Goal: Information Seeking & Learning: Learn about a topic

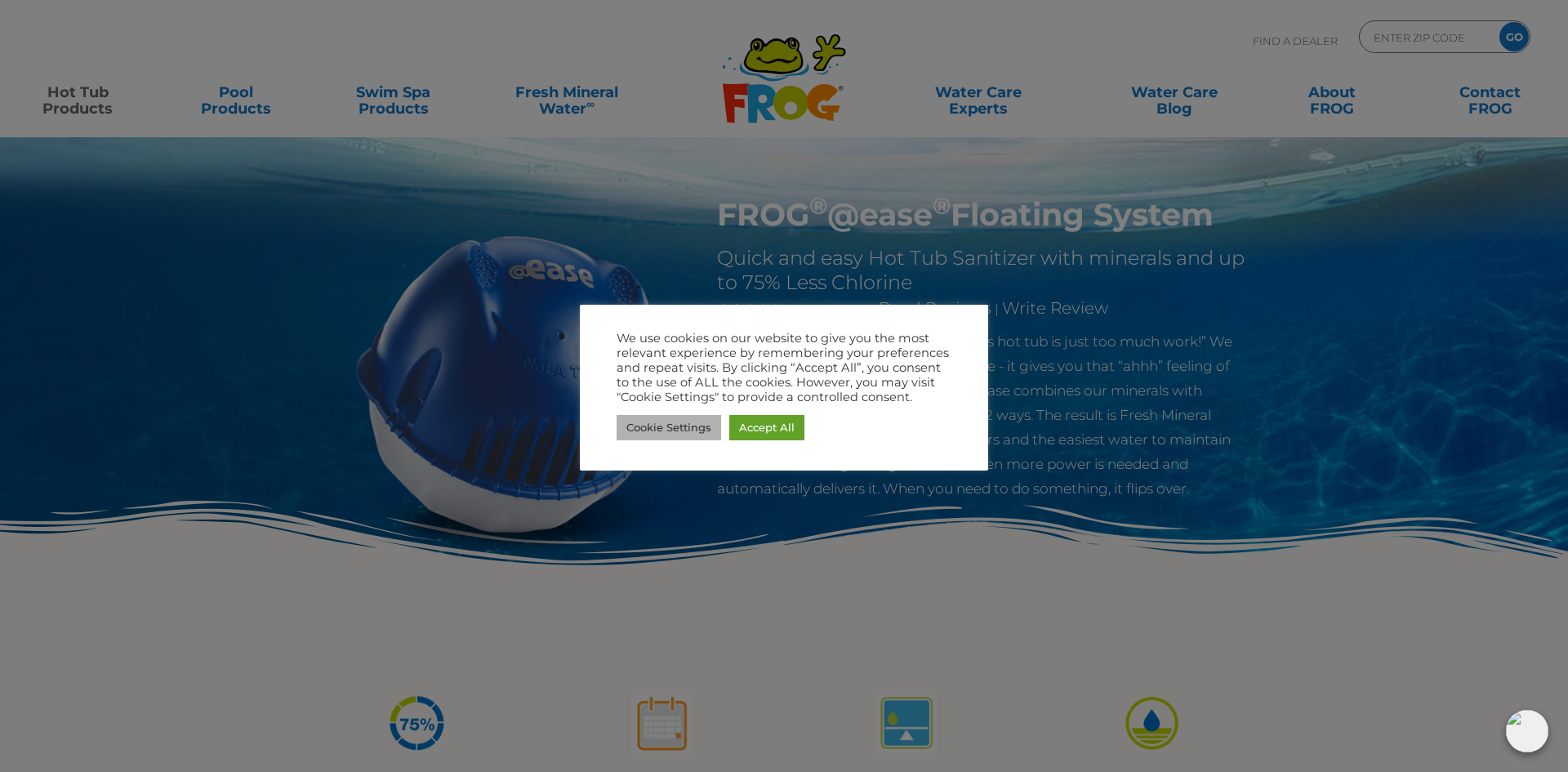
click at [668, 424] on link "Cookie Settings" at bounding box center [668, 427] width 104 height 25
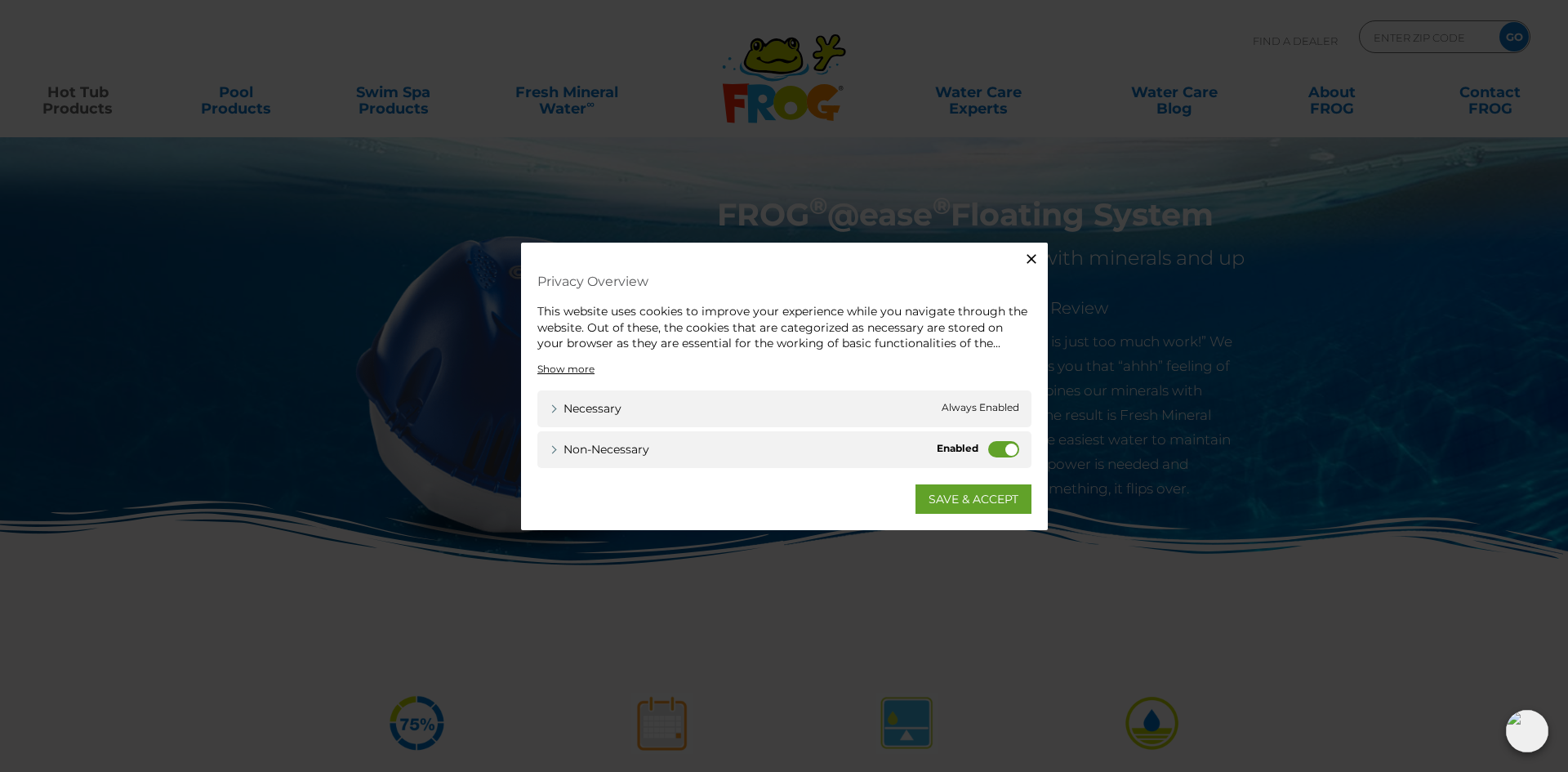
click at [996, 452] on label "Non-necessary" at bounding box center [1004, 448] width 31 height 17
click at [0, 0] on input "Non-necessary" at bounding box center [0, 0] width 0 height 0
click at [954, 499] on link "SAVE & ACCEPT" at bounding box center [973, 498] width 116 height 29
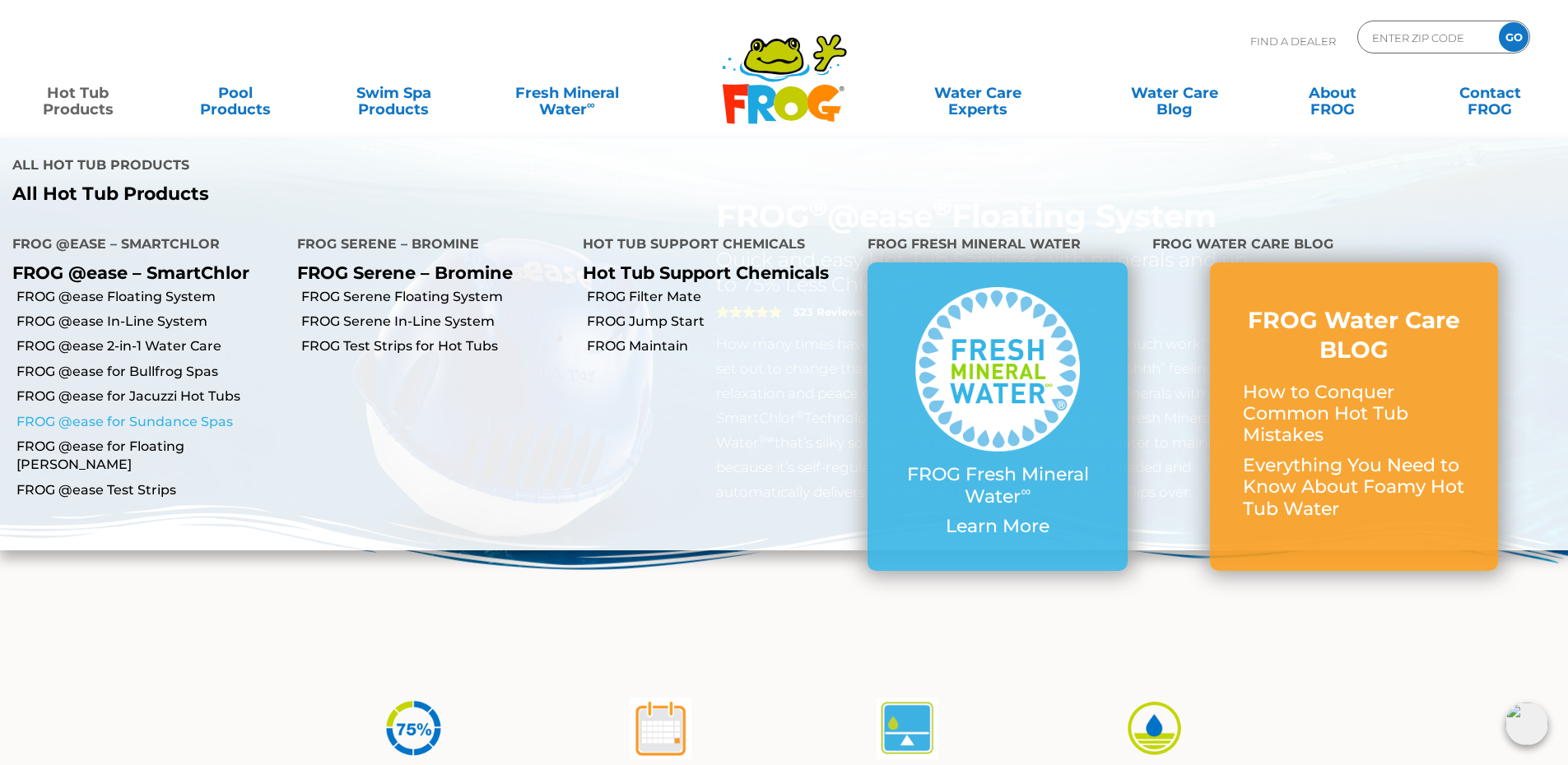
click at [110, 413] on link "FROG @ease for Sundance Spas" at bounding box center [151, 422] width 269 height 18
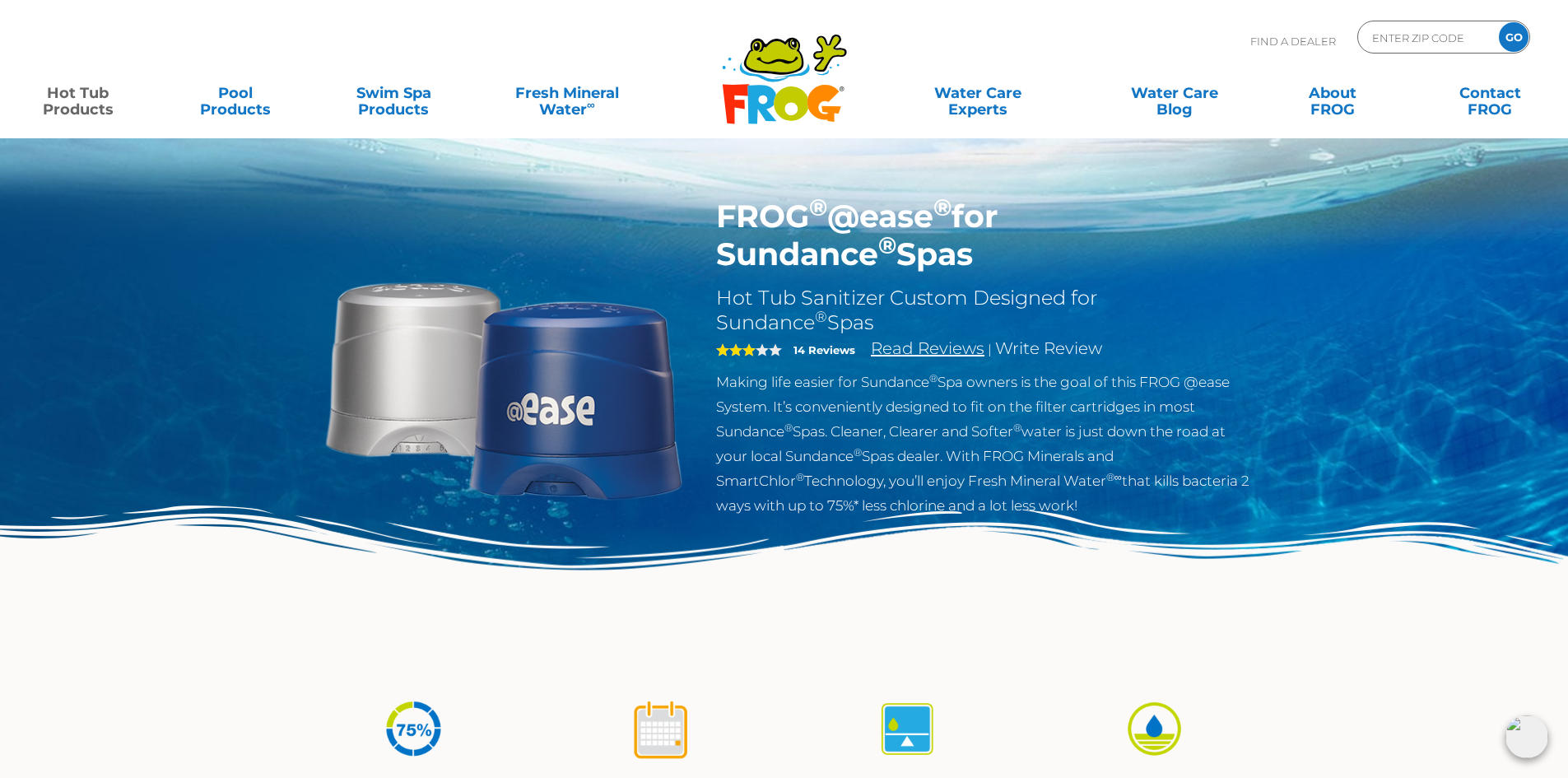
click at [915, 349] on link "Read Reviews" at bounding box center [927, 348] width 113 height 20
click at [885, 349] on link "Read Reviews" at bounding box center [927, 348] width 113 height 20
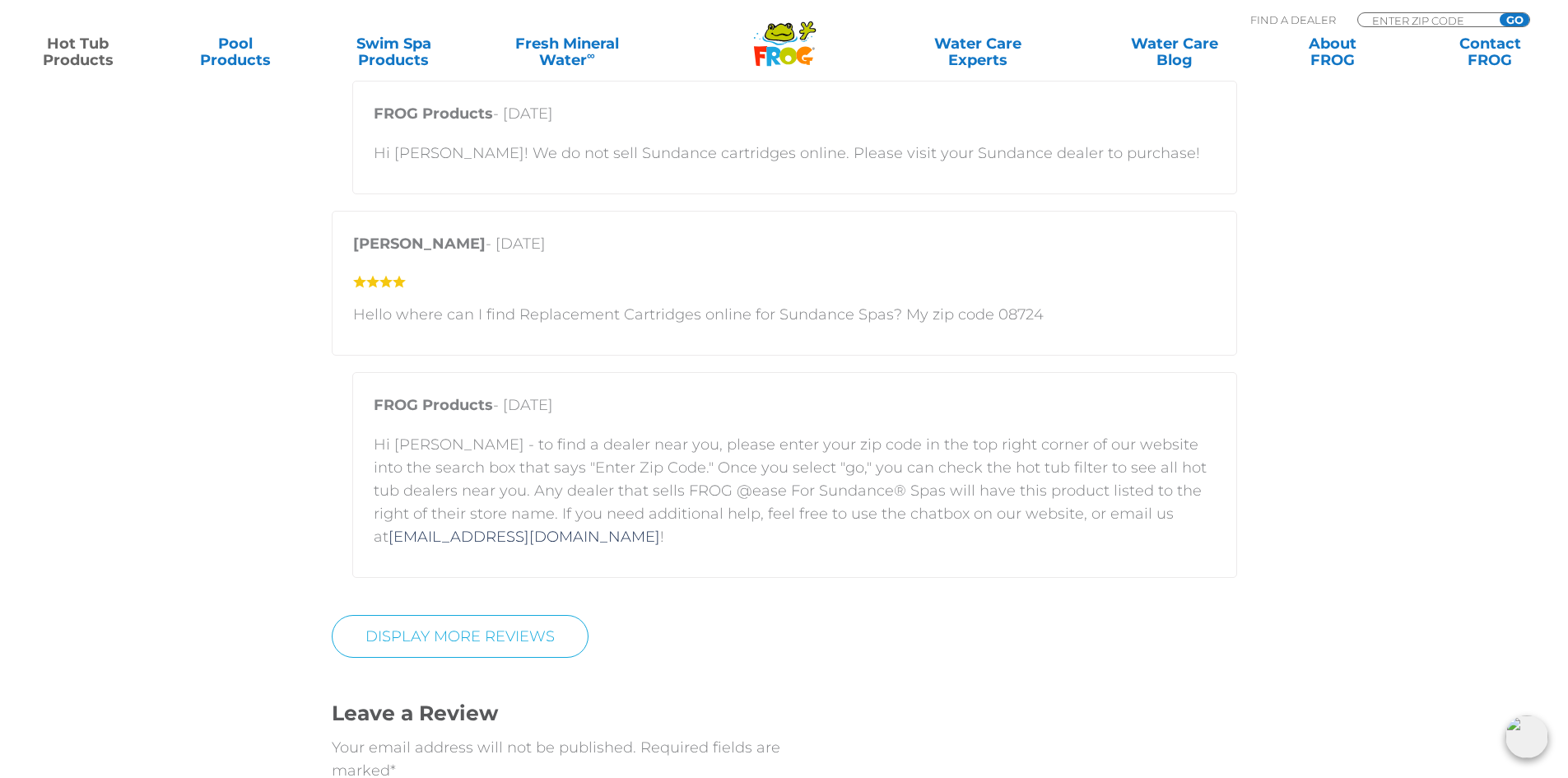
scroll to position [4003, 0]
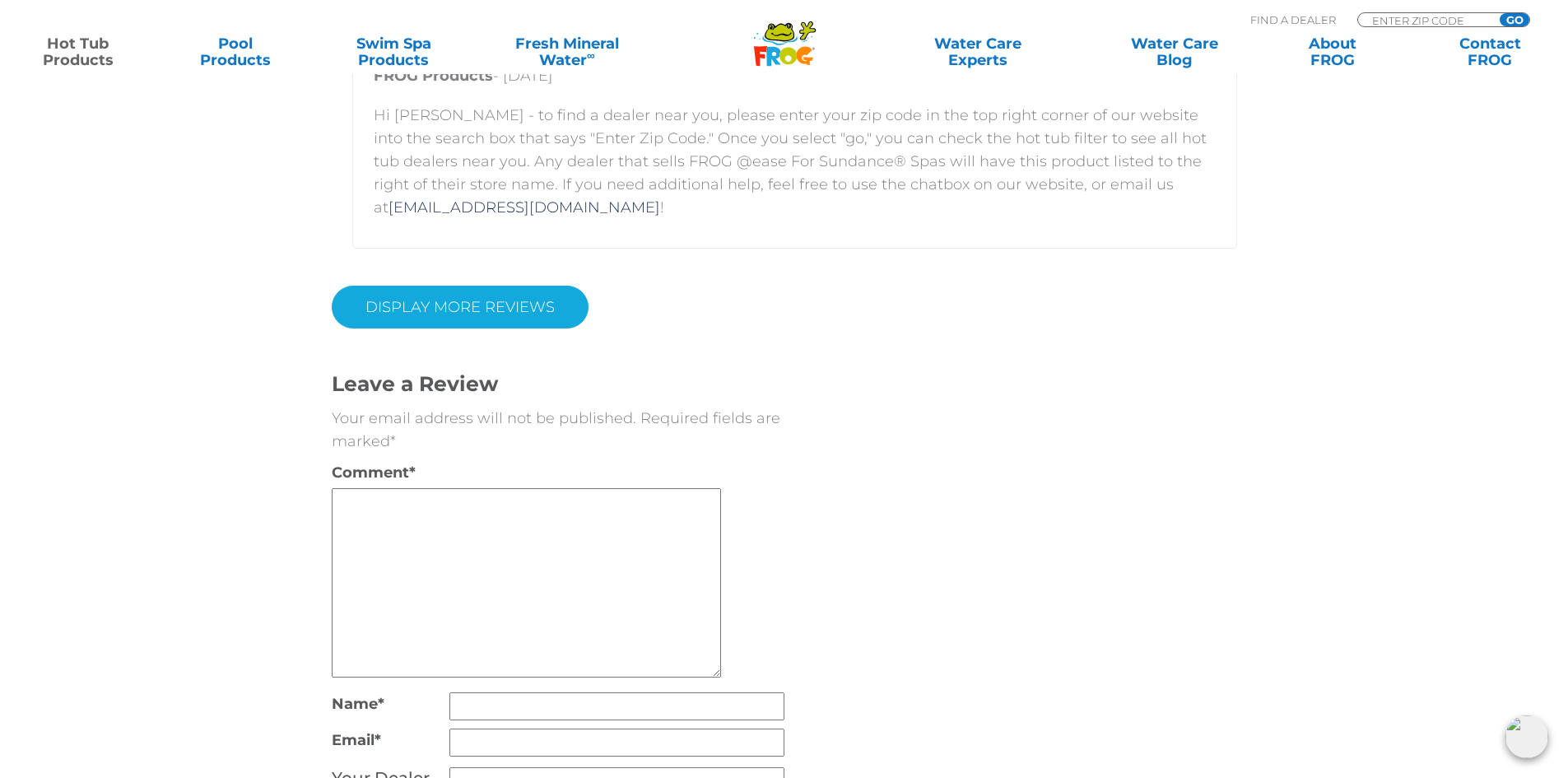
click at [507, 307] on link "Display More Reviews" at bounding box center [459, 307] width 257 height 43
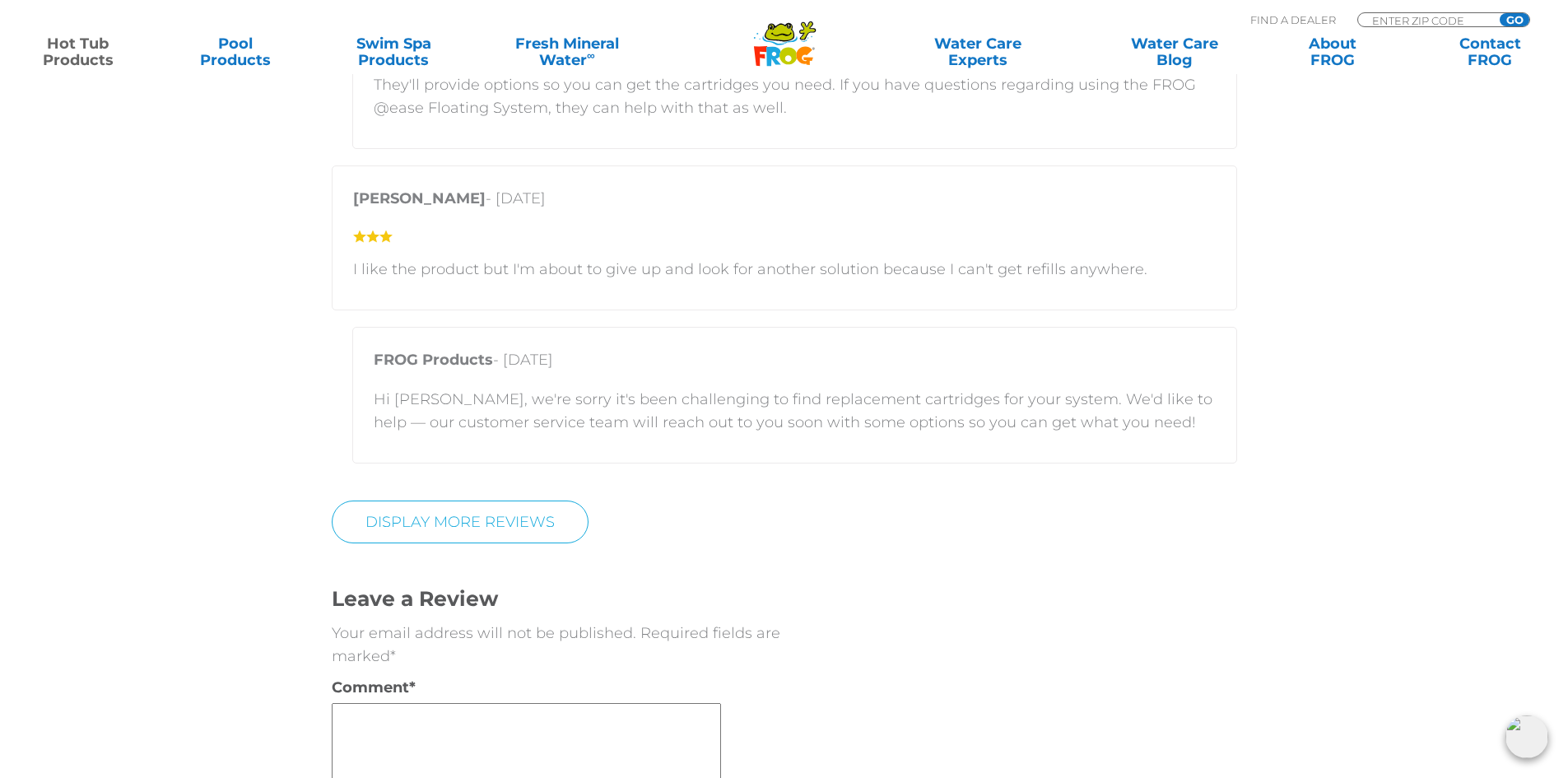
scroll to position [5484, 0]
click at [491, 526] on link "DISPLAY MORE REVIEWS" at bounding box center [459, 521] width 257 height 43
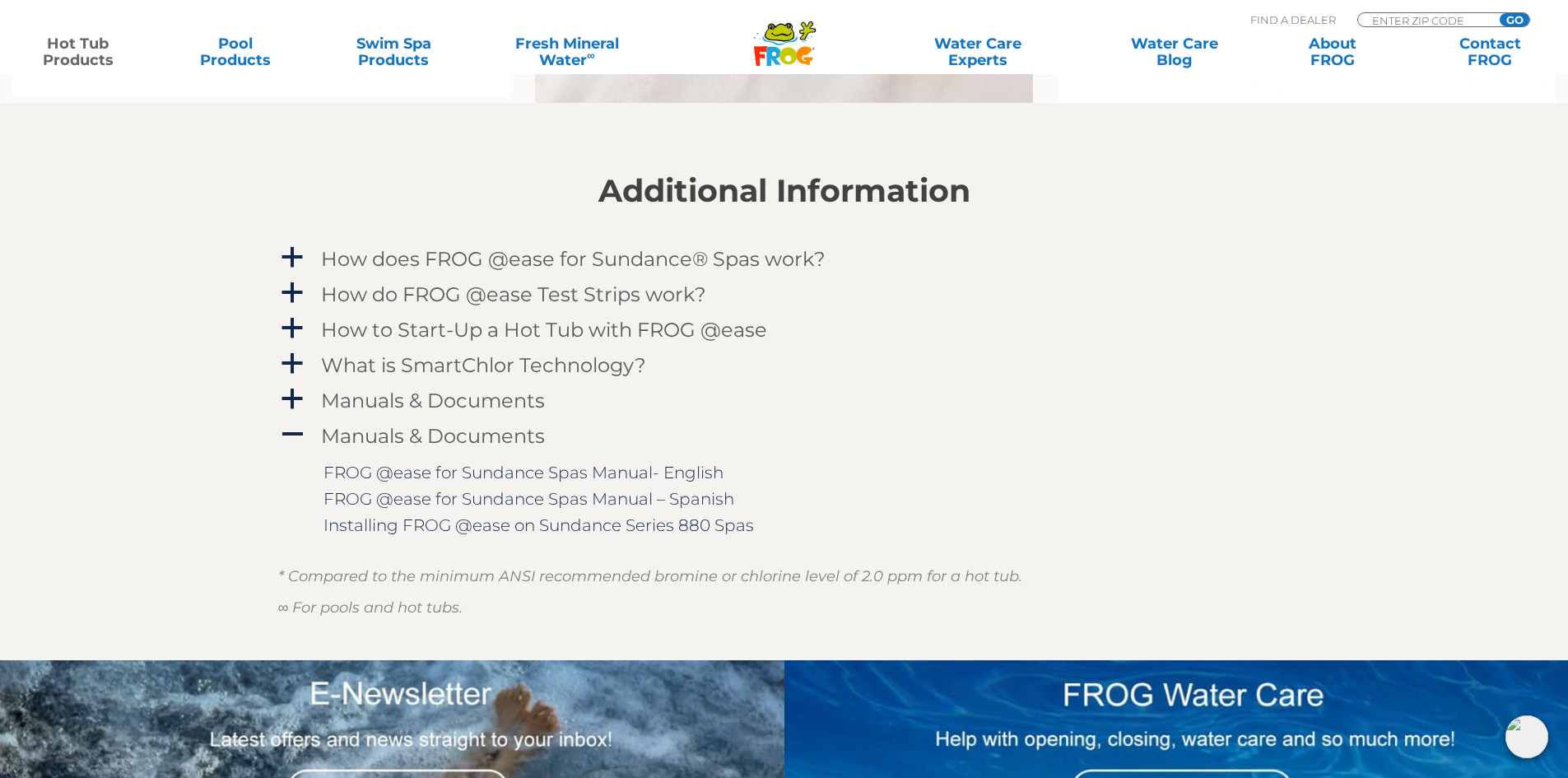
scroll to position [194, 0]
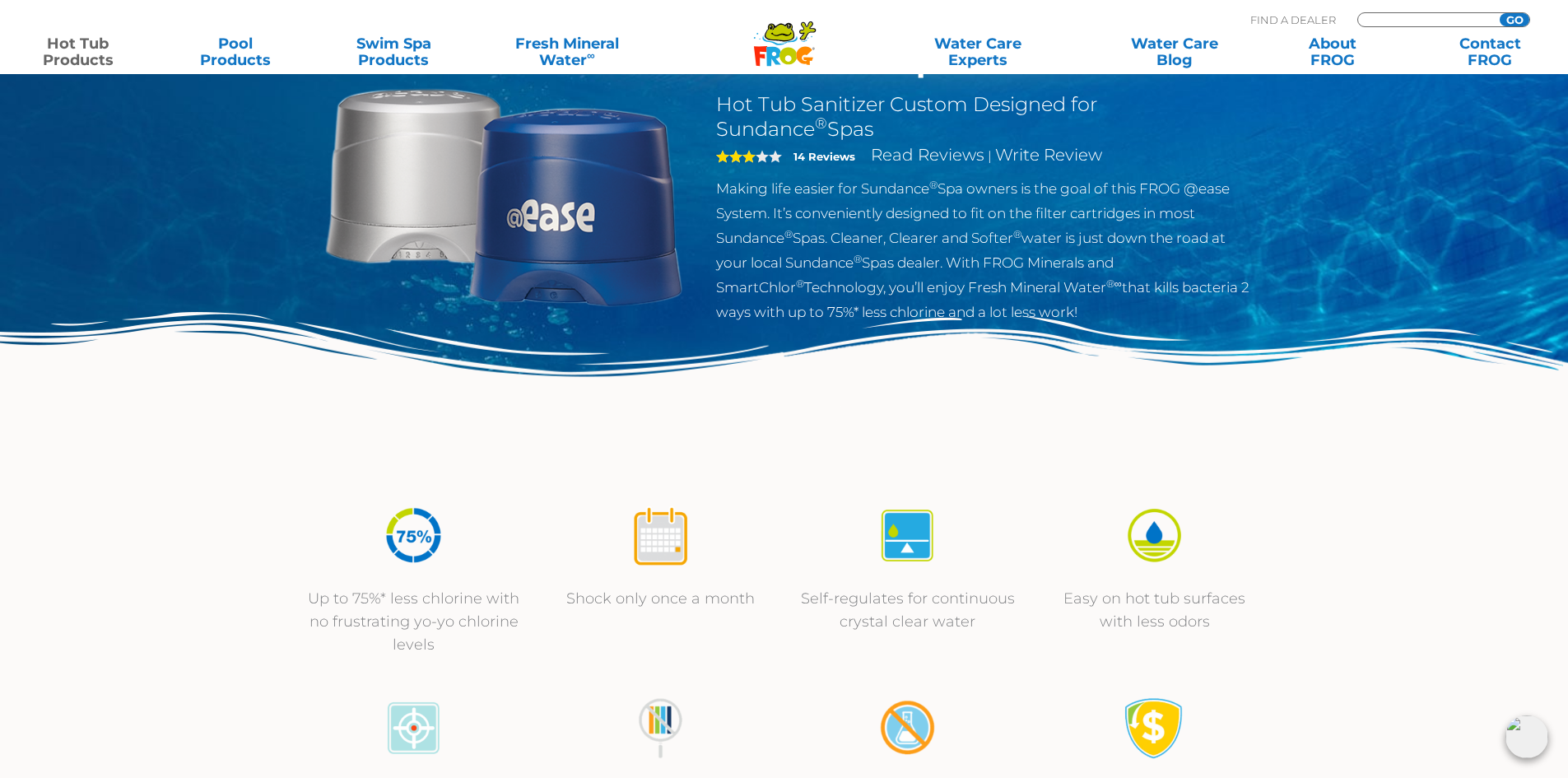
click at [1406, 16] on input "Zip Code Form" at bounding box center [1425, 20] width 111 height 14
type input "49270"
click at [1512, 15] on input "GO" at bounding box center [1515, 19] width 30 height 13
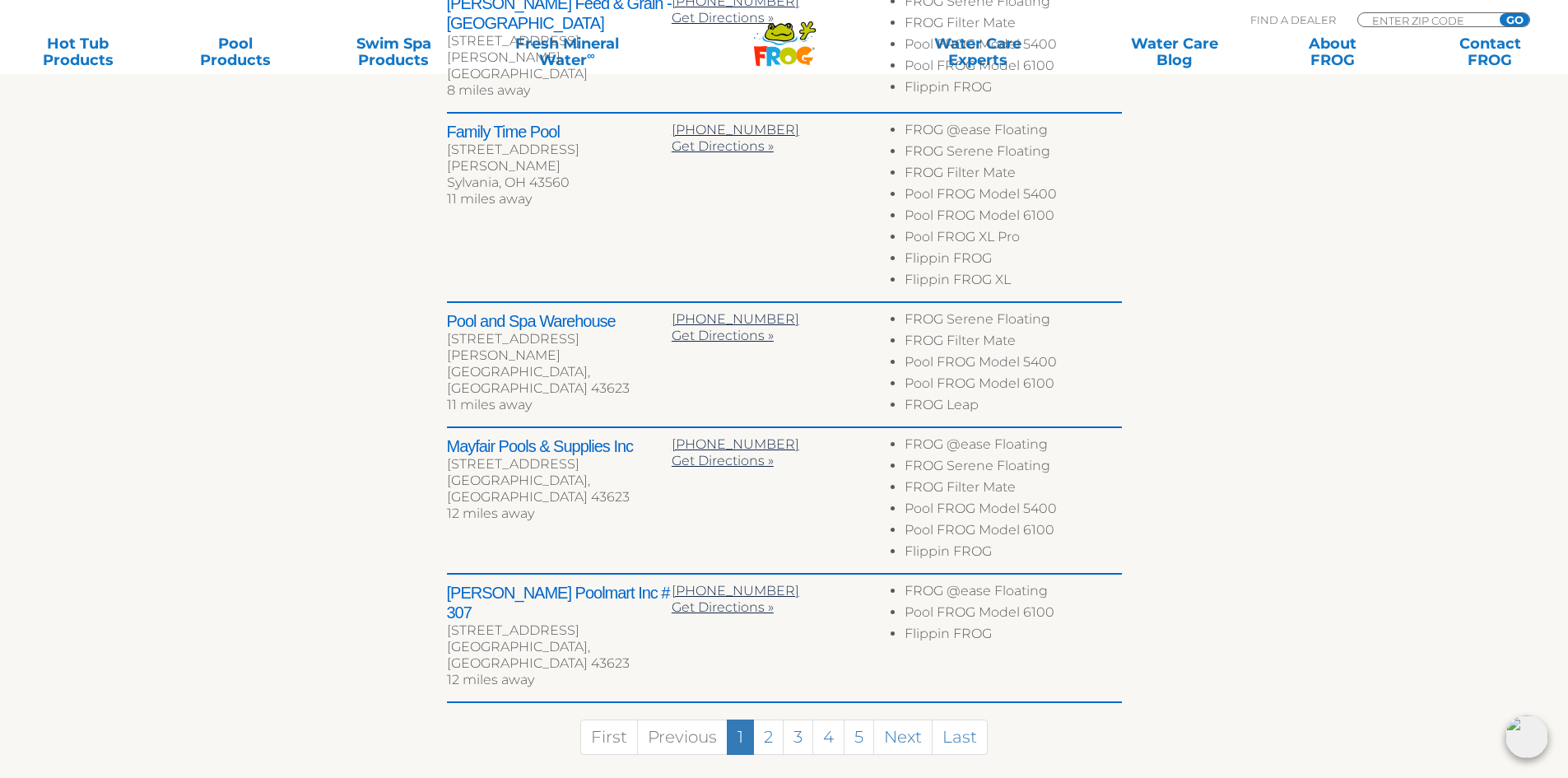
scroll to position [906, 0]
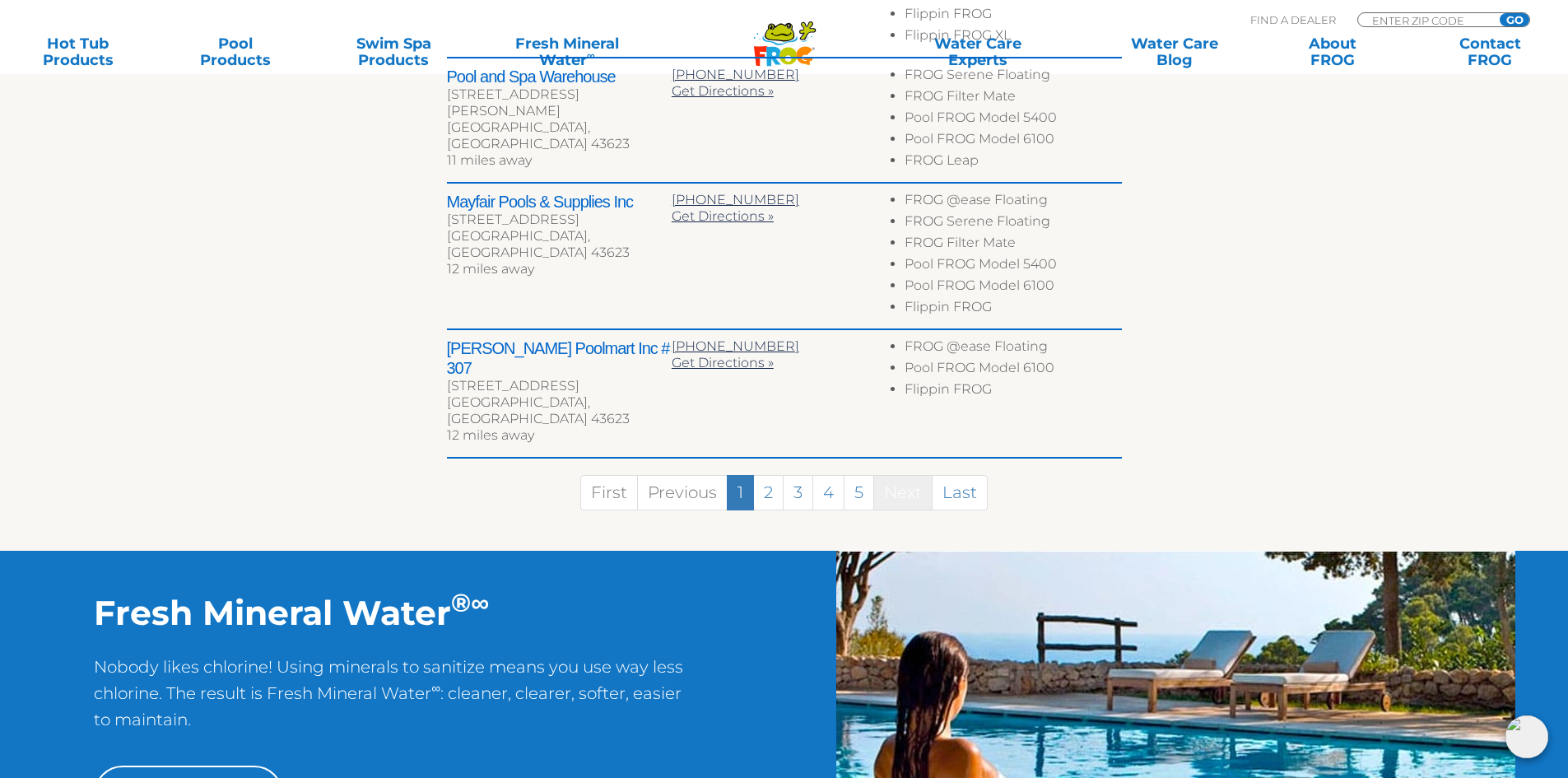
click at [908, 475] on link "Next" at bounding box center [903, 493] width 59 height 35
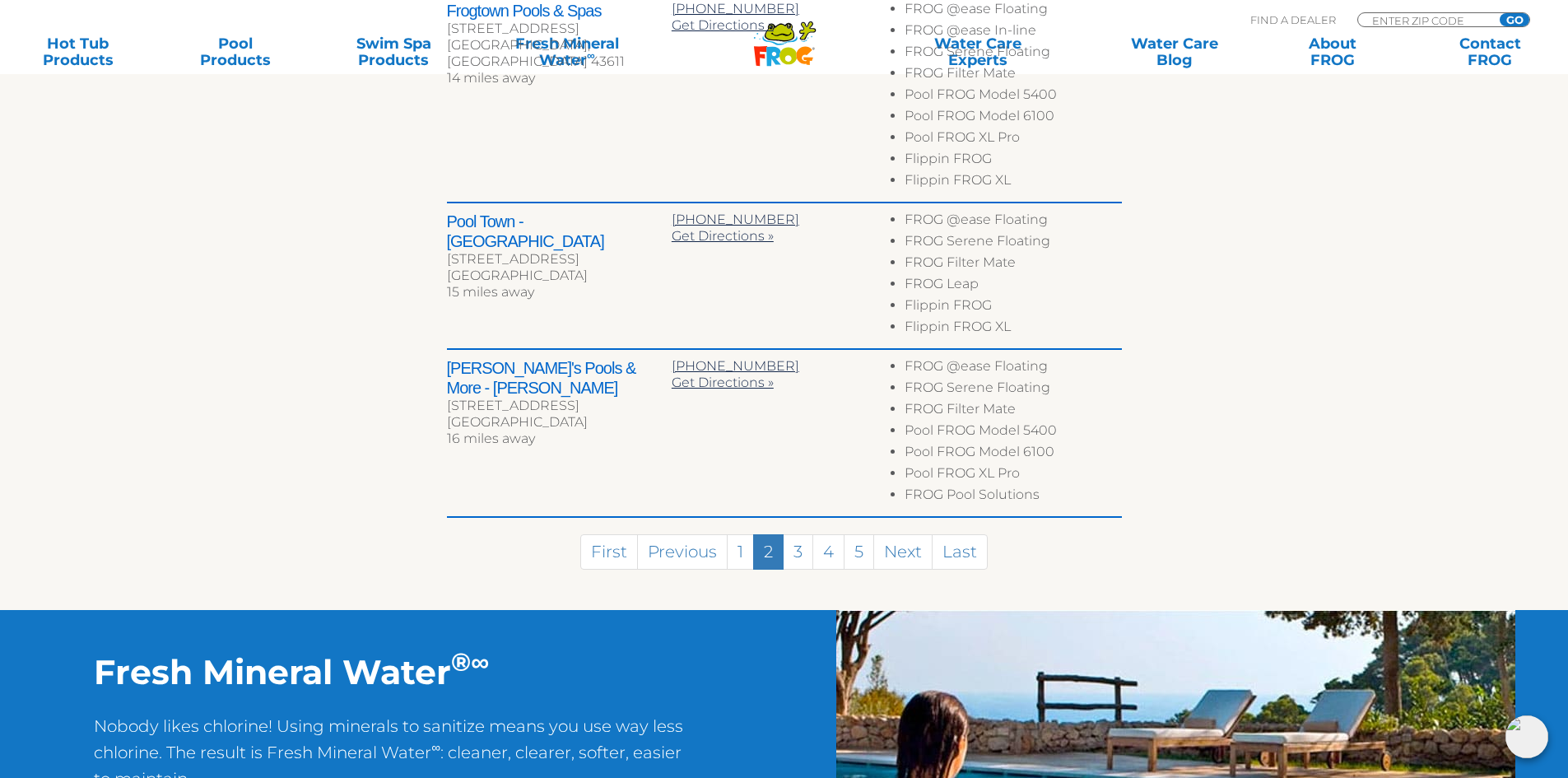
scroll to position [1446, 0]
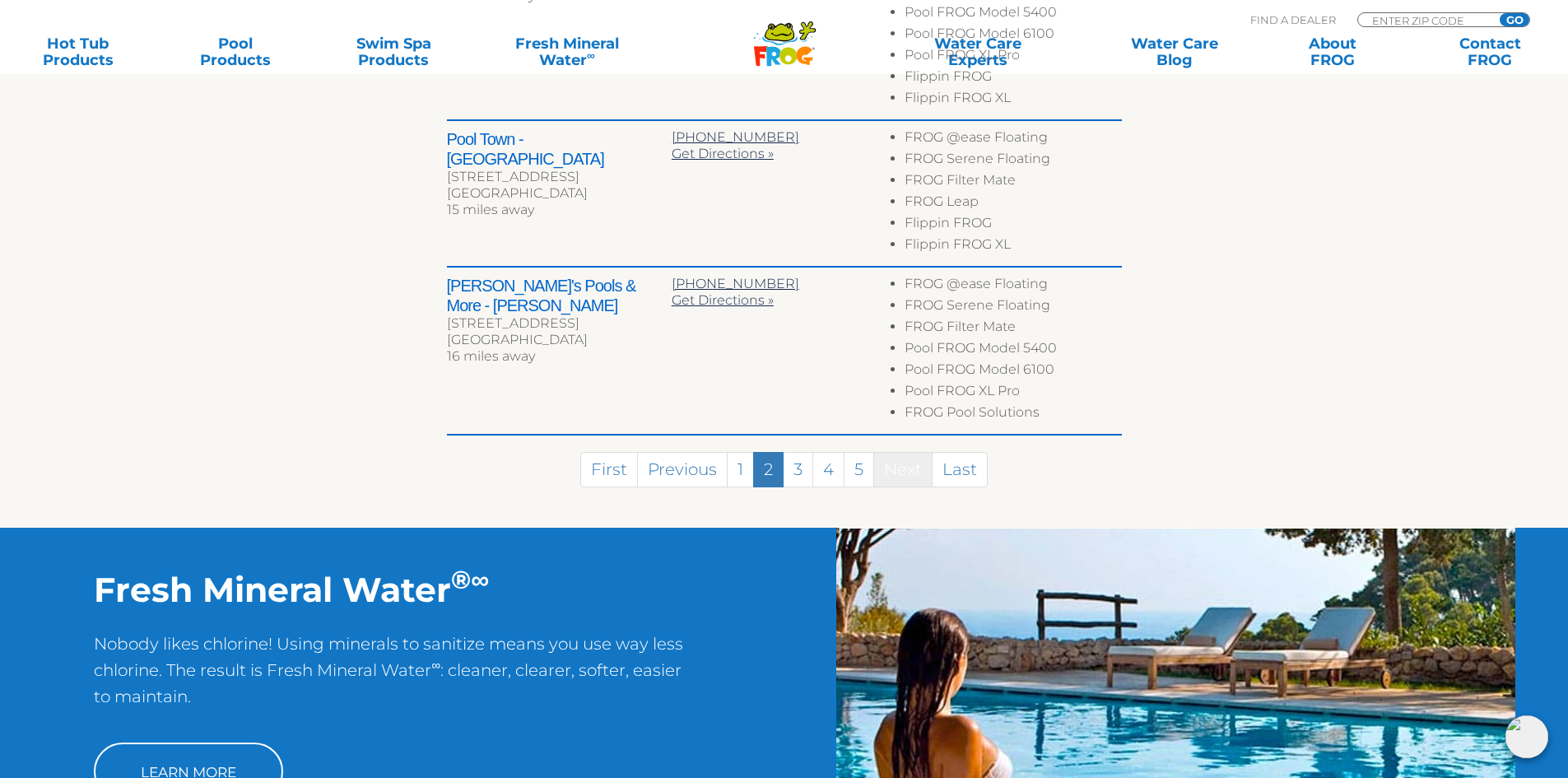
click at [899, 454] on link "Next" at bounding box center [903, 469] width 59 height 35
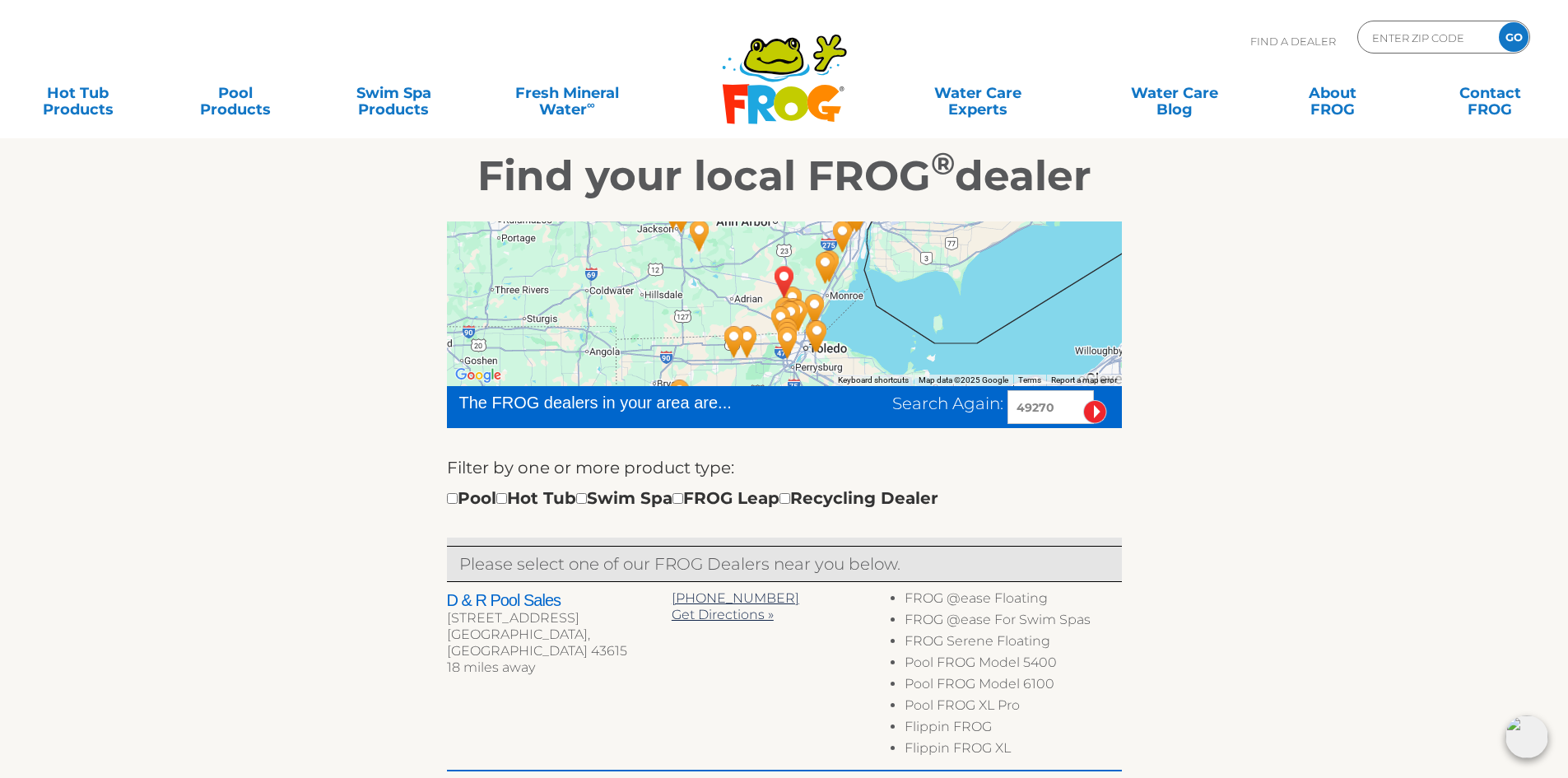
scroll to position [0, 0]
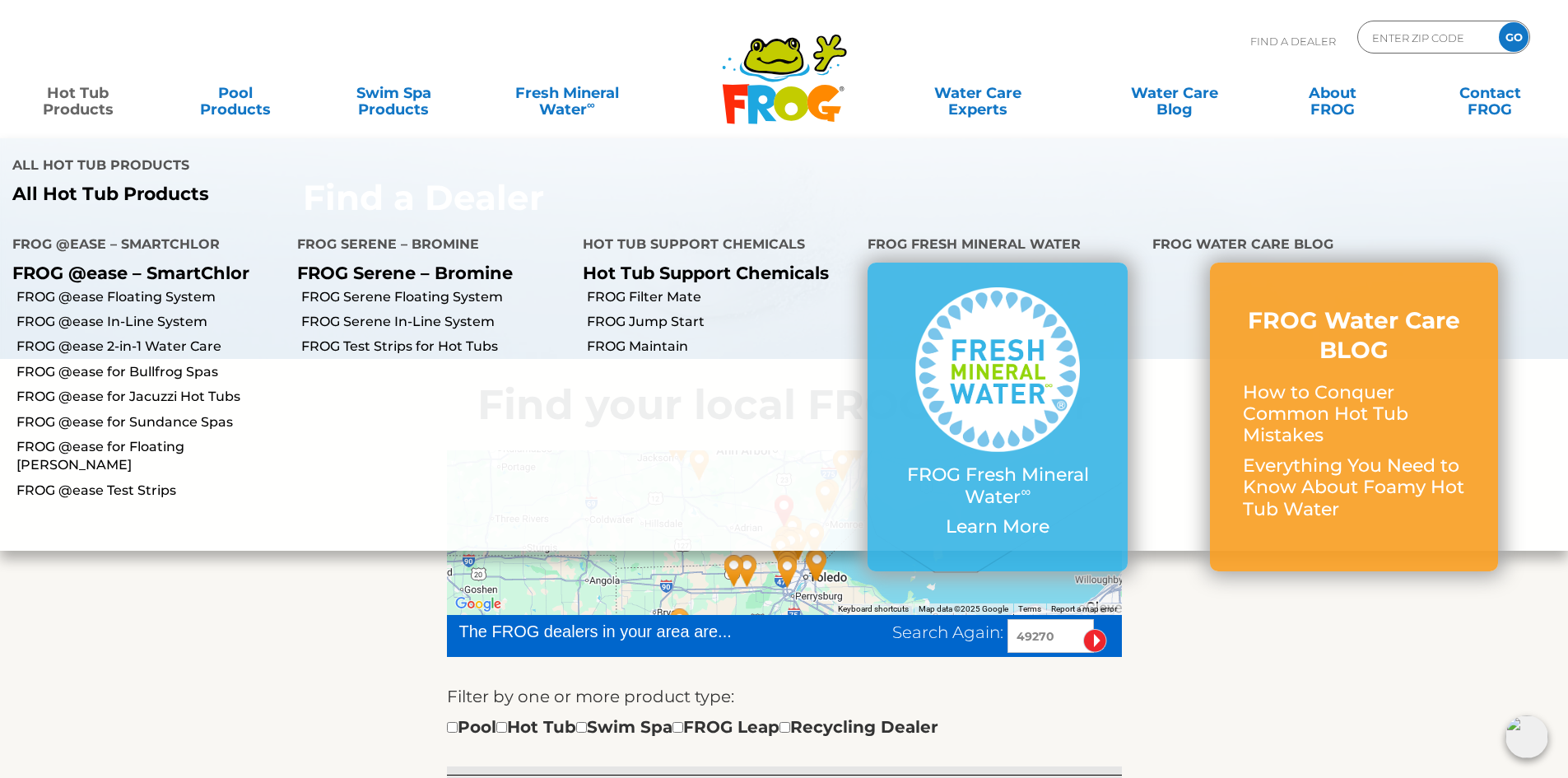
click at [73, 106] on link "Hot Tub Products" at bounding box center [78, 92] width 123 height 32
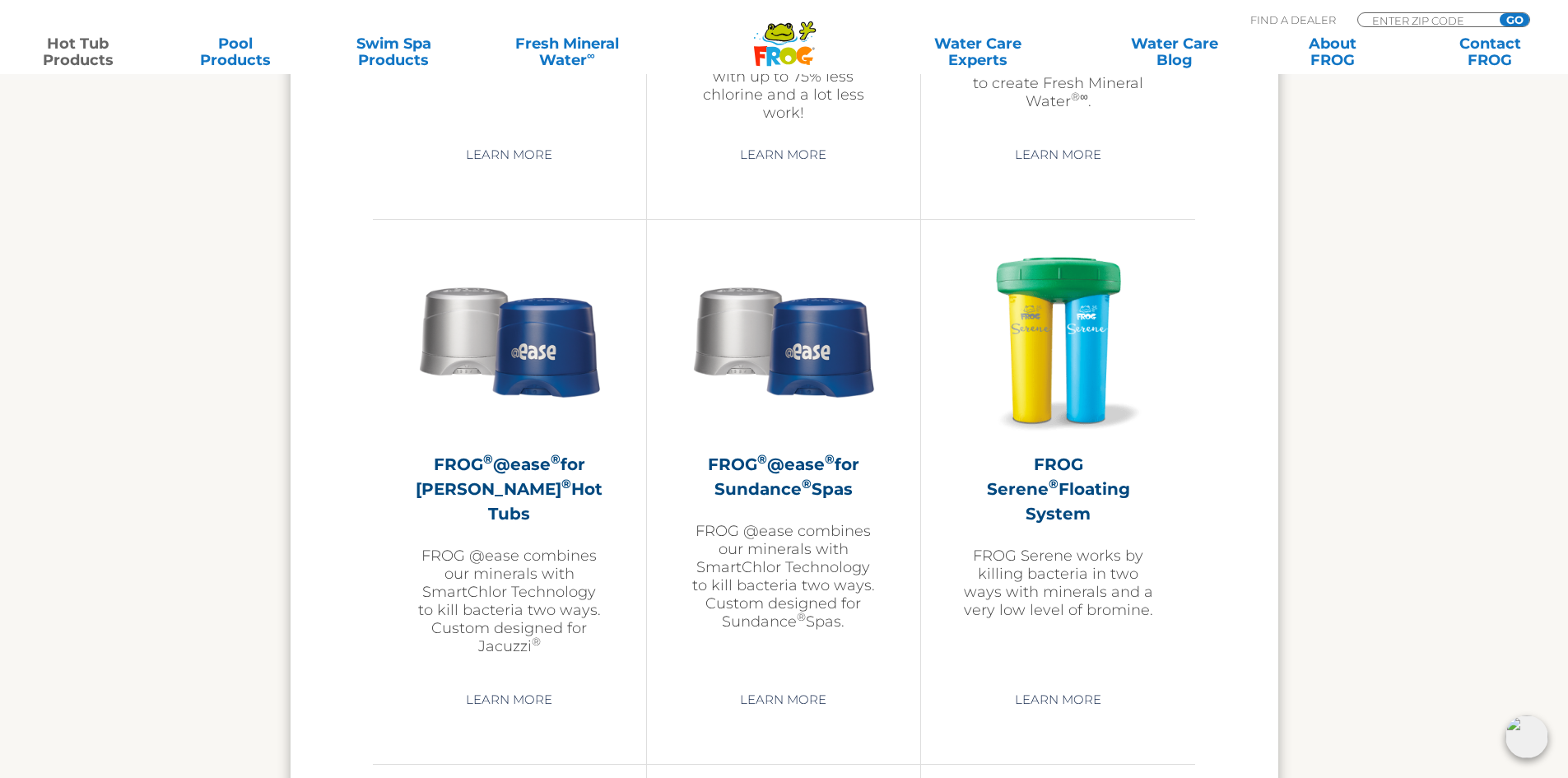
scroll to position [2798, 0]
click at [796, 690] on link "Learn More" at bounding box center [783, 698] width 124 height 30
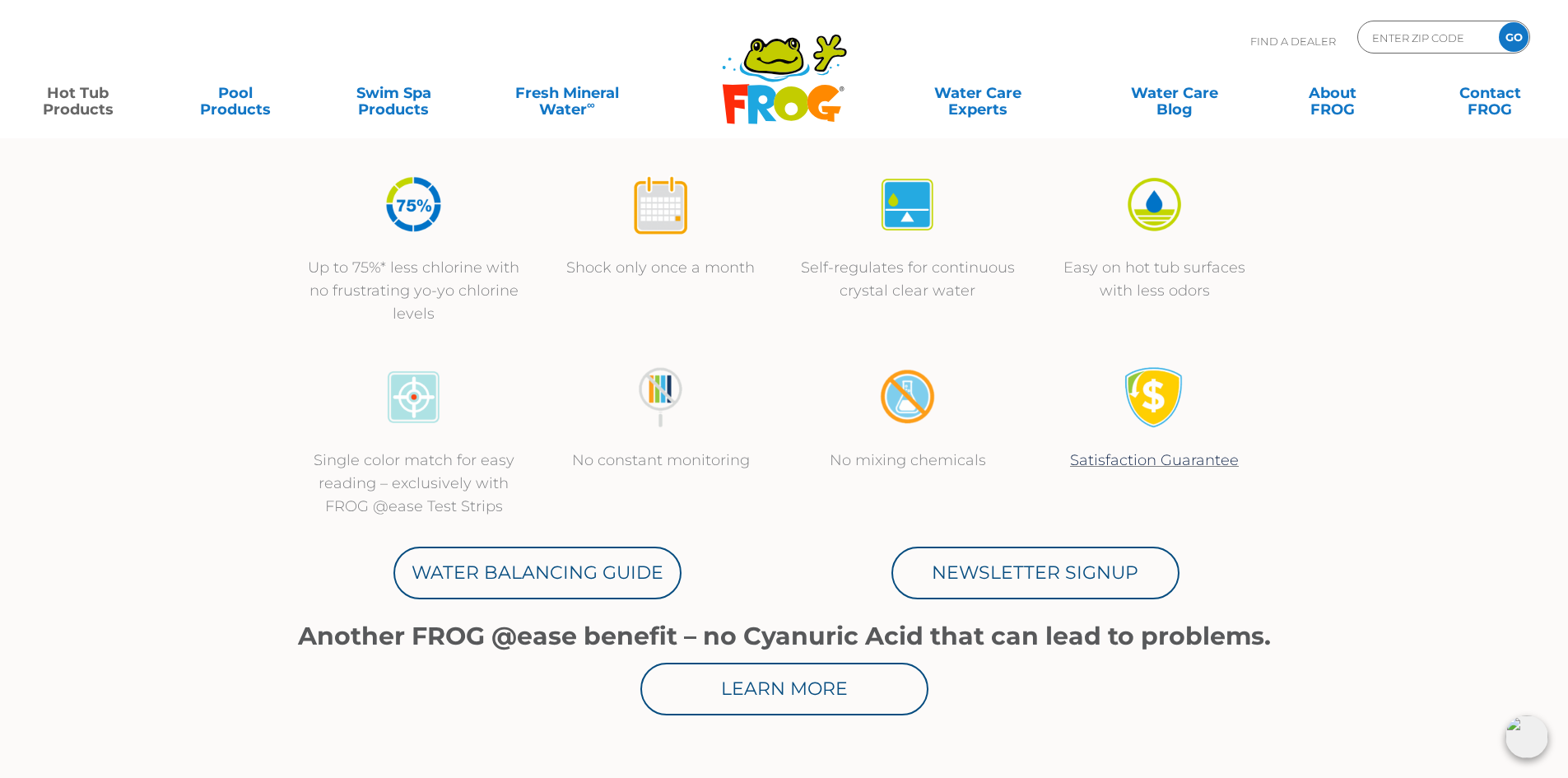
scroll to position [83, 0]
